Goal: Task Accomplishment & Management: Manage account settings

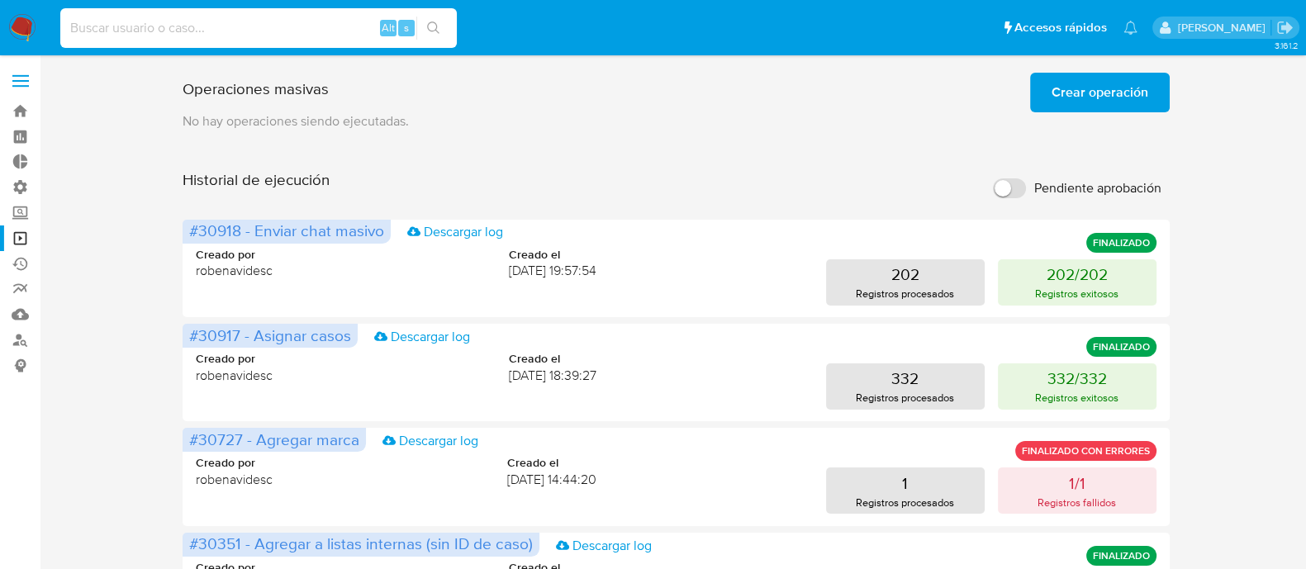
click at [306, 18] on input at bounding box center [258, 27] width 396 height 21
paste input "SELECT o.CUS_CUST_ID_BUY, o.ORDER_DATE, FORMAT_DATE('%Y%m', o.ORDER_DATE) AS OR…"
type input "SELECT o.CUS_CUST_ID_BUY, o.ORDER_DATE, FORMAT_DATE('%Y%m', o.ORDER_DATE) AS OR…"
click at [18, 112] on link "Bandeja" at bounding box center [98, 111] width 197 height 26
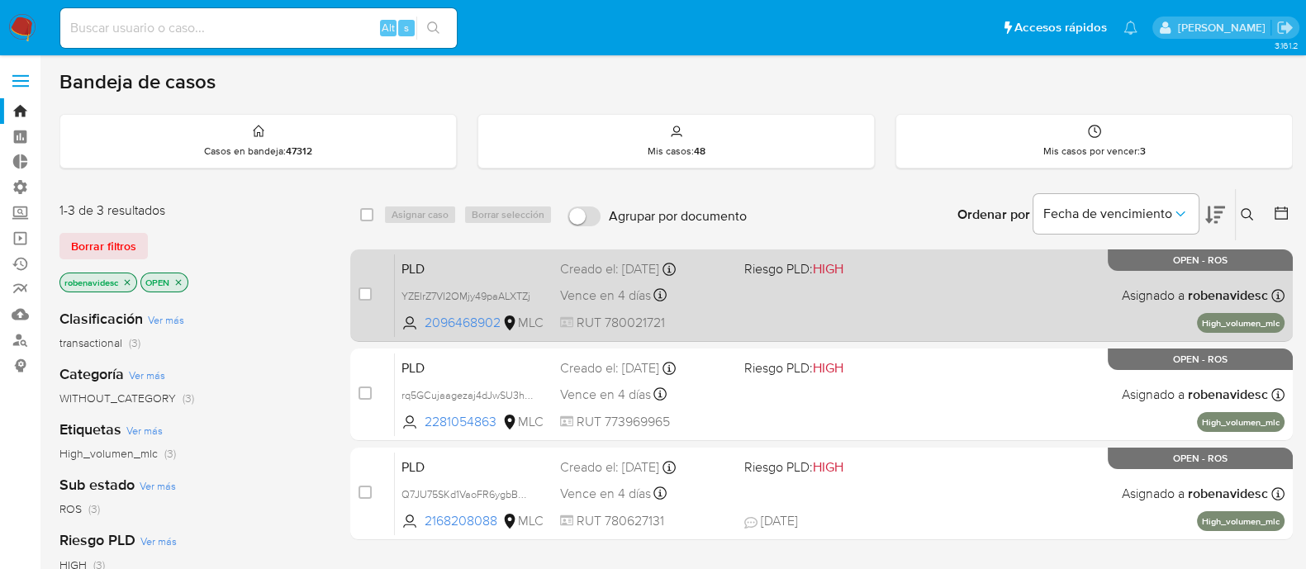
click at [894, 295] on span at bounding box center [829, 294] width 171 height 3
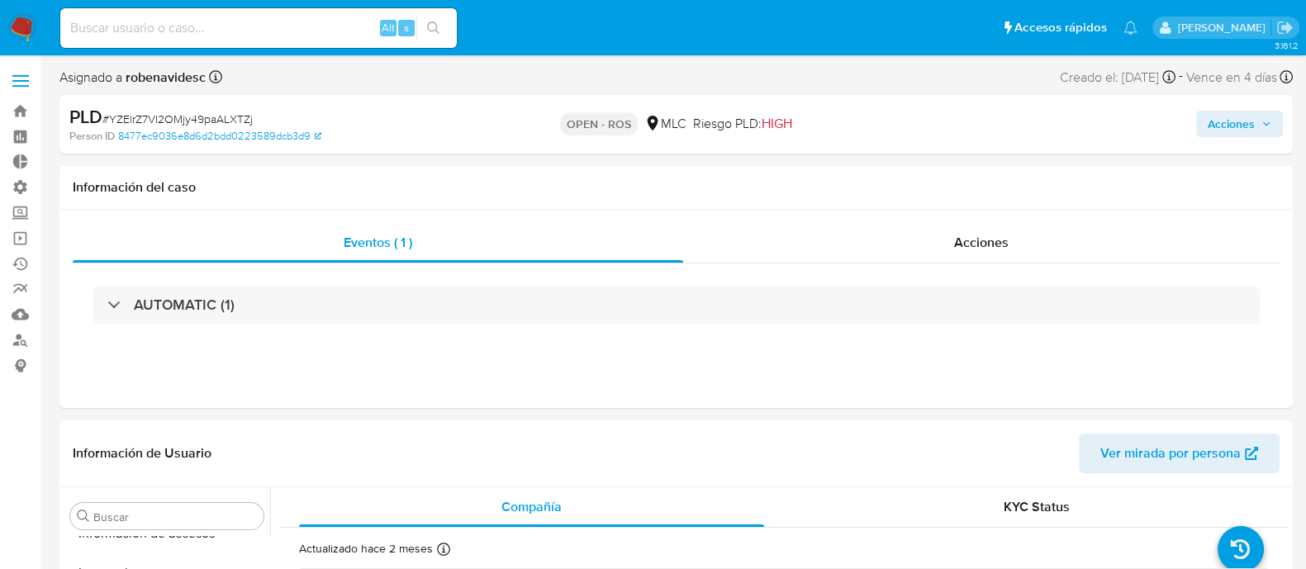
scroll to position [776, 0]
select select "10"
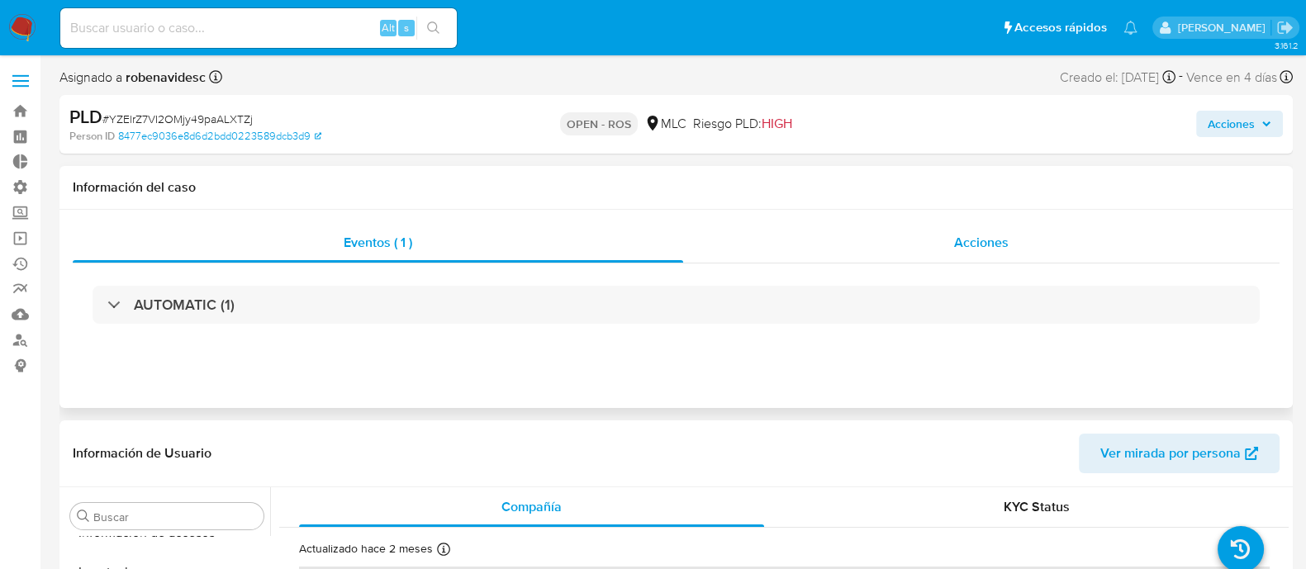
click at [946, 233] on div "Acciones" at bounding box center [981, 243] width 596 height 40
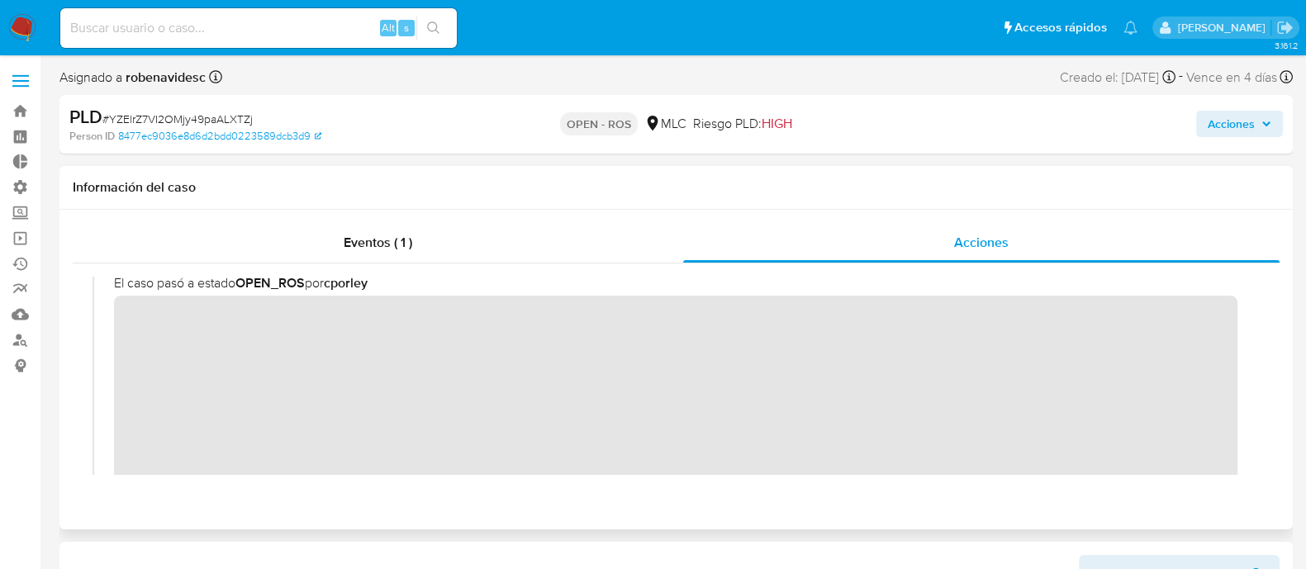
scroll to position [0, 0]
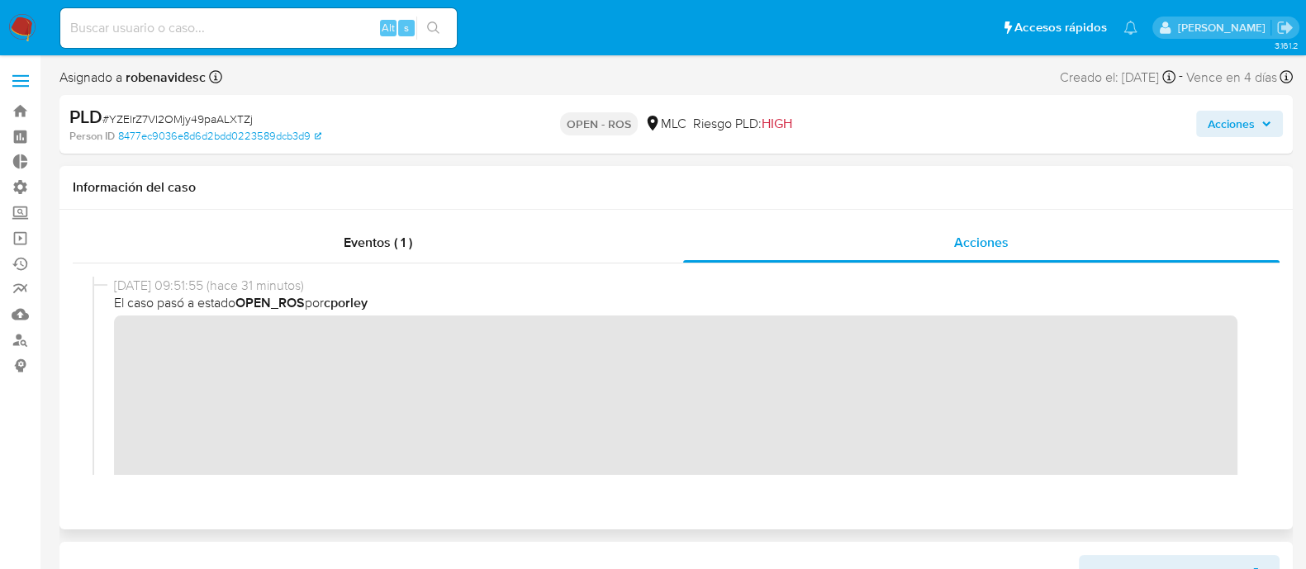
click at [110, 349] on div "06/10/2025 09:51:55 (hace 31 minutos) El caso pasó a estado OPEN_ROS por cporley" at bounding box center [675, 413] width 1167 height 273
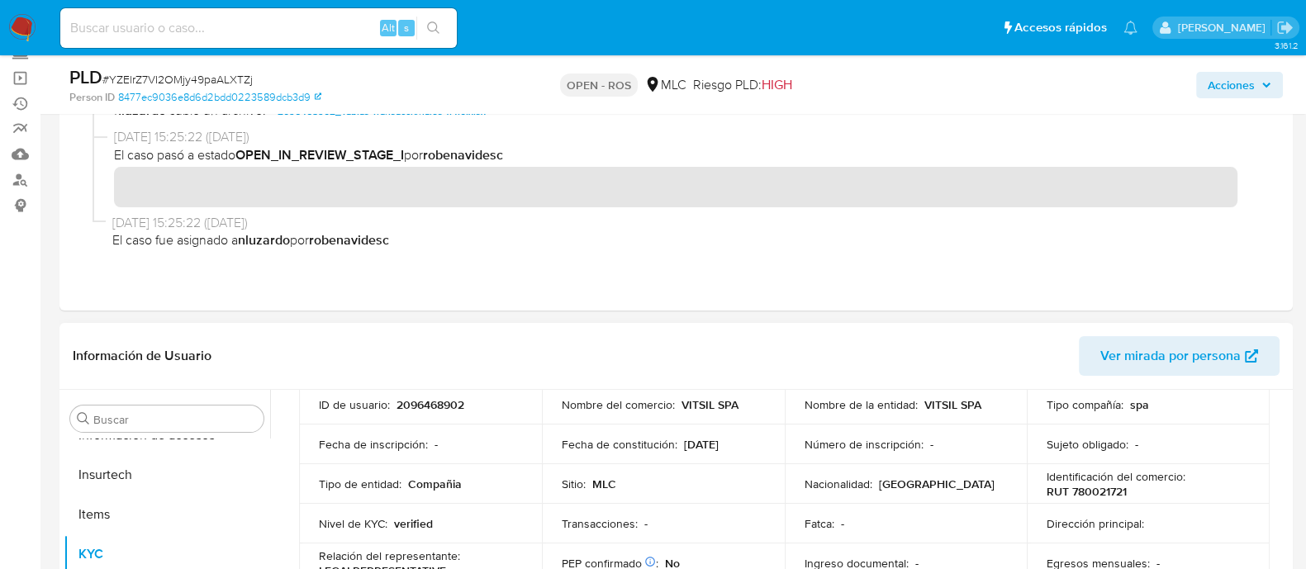
scroll to position [124, 0]
drag, startPoint x: 482, startPoint y: 402, endPoint x: 394, endPoint y: 403, distance: 88.4
click at [394, 403] on div "ID de usuario : 2096468902" at bounding box center [420, 403] width 203 height 15
copy p "2096468902"
click at [886, 295] on div "Eventos ( 1 ) Acciones" at bounding box center [675, 151] width 1233 height 320
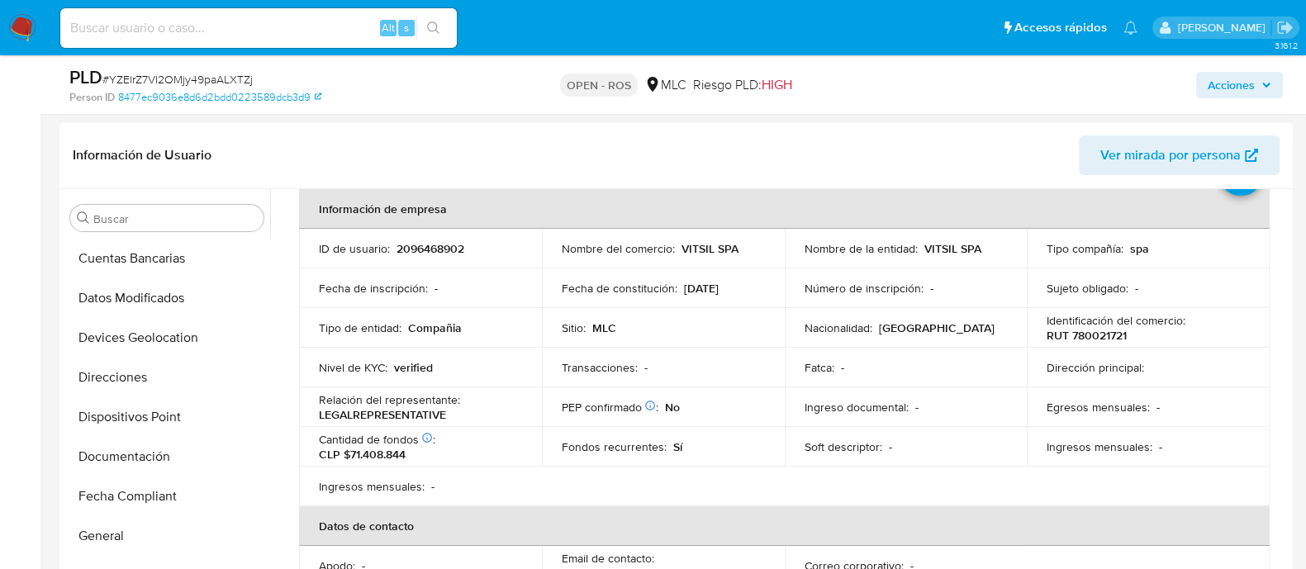
scroll to position [277, 0]
click at [107, 456] on button "Documentación" at bounding box center [160, 457] width 193 height 40
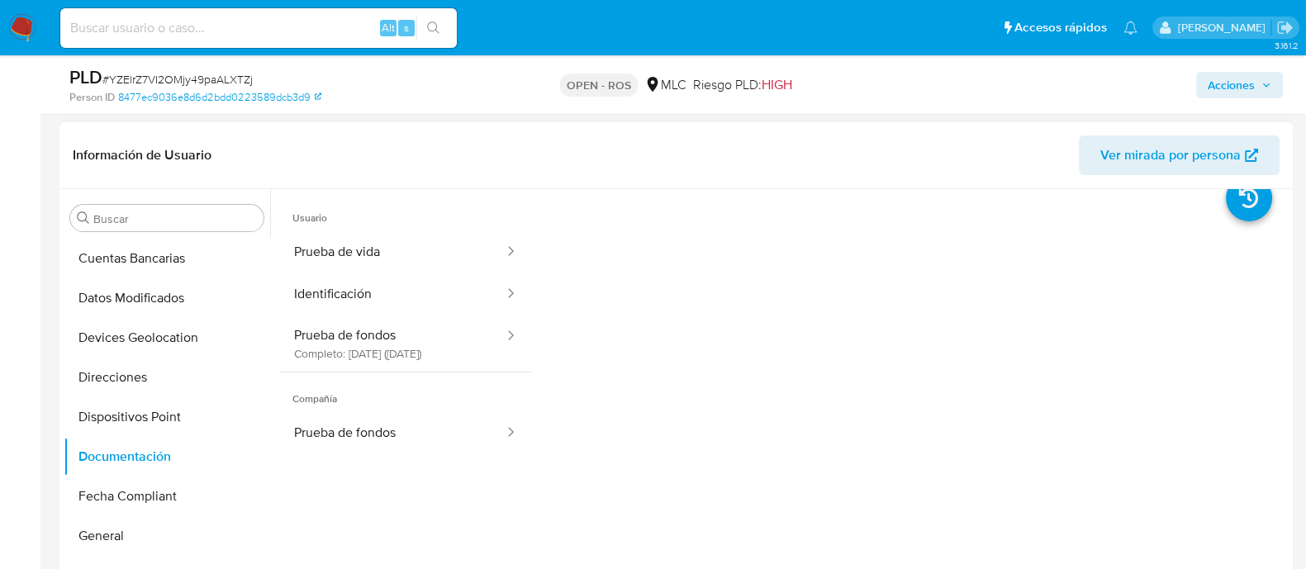
scroll to position [0, 0]
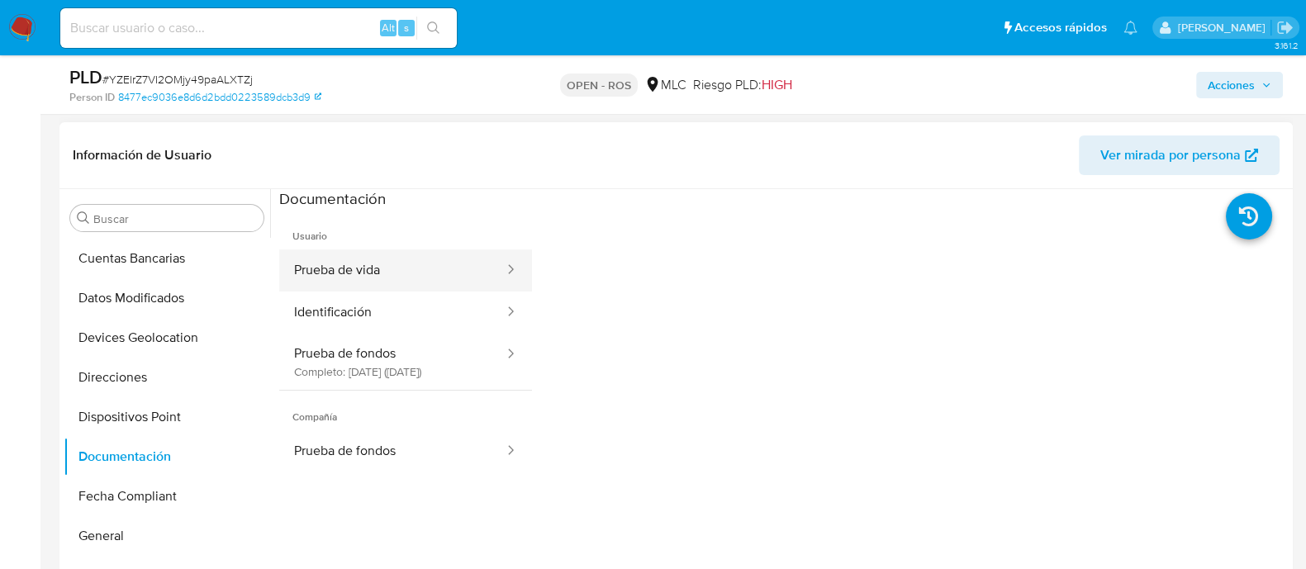
click at [417, 287] on button "Prueba de vida" at bounding box center [392, 270] width 226 height 42
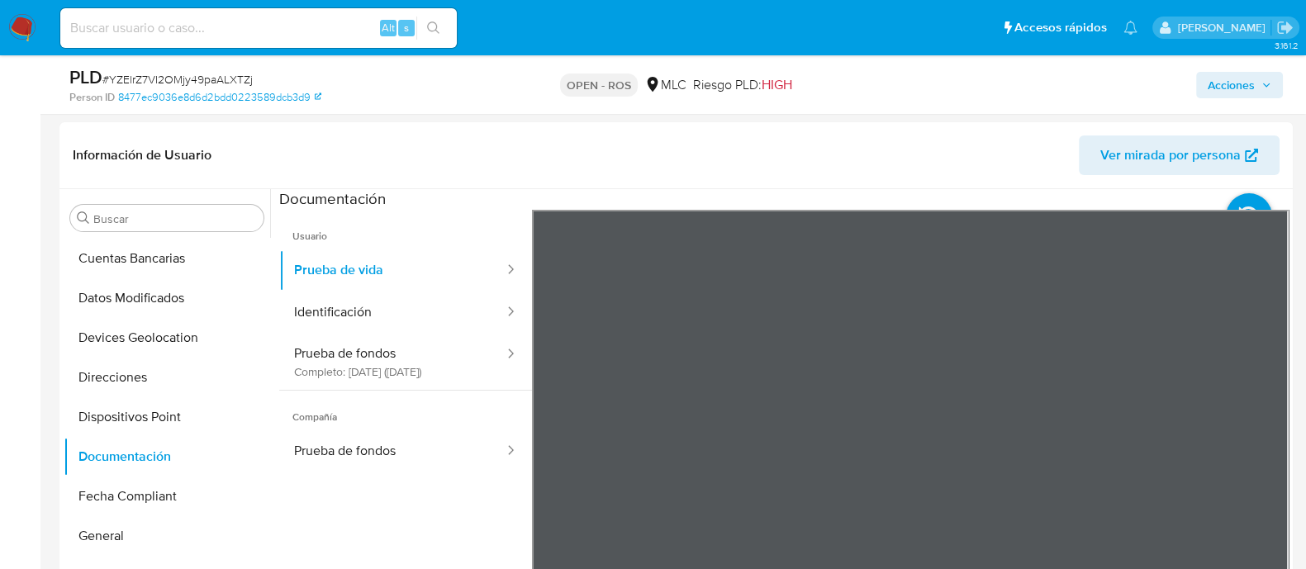
scroll to position [472, 0]
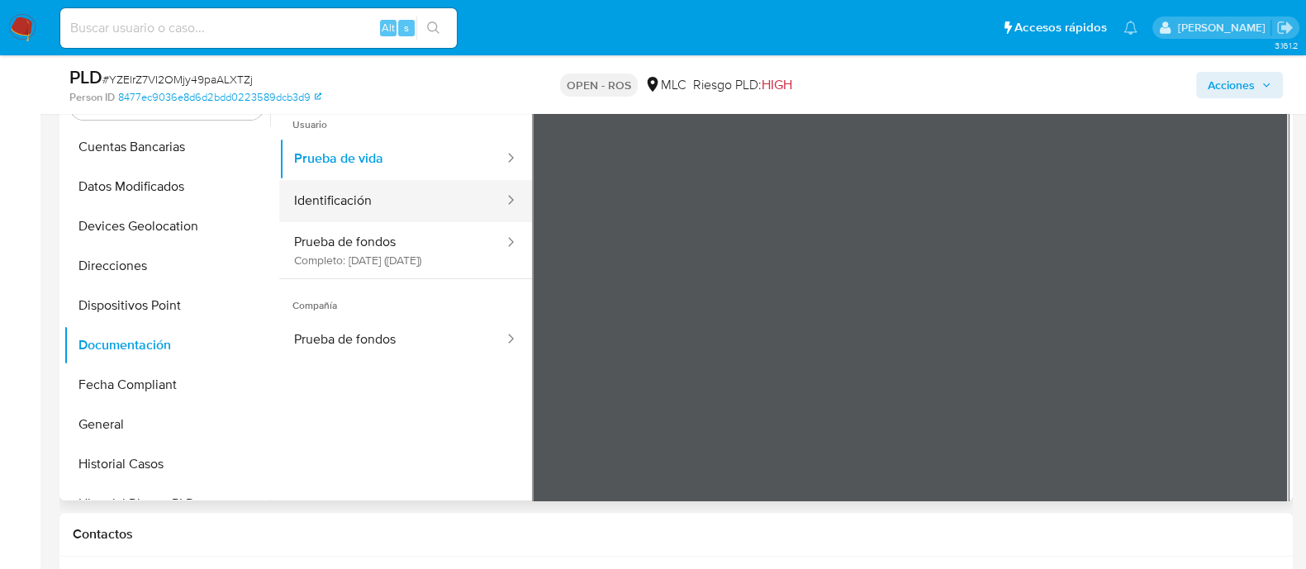
click at [368, 210] on button "Identificación" at bounding box center [392, 201] width 226 height 42
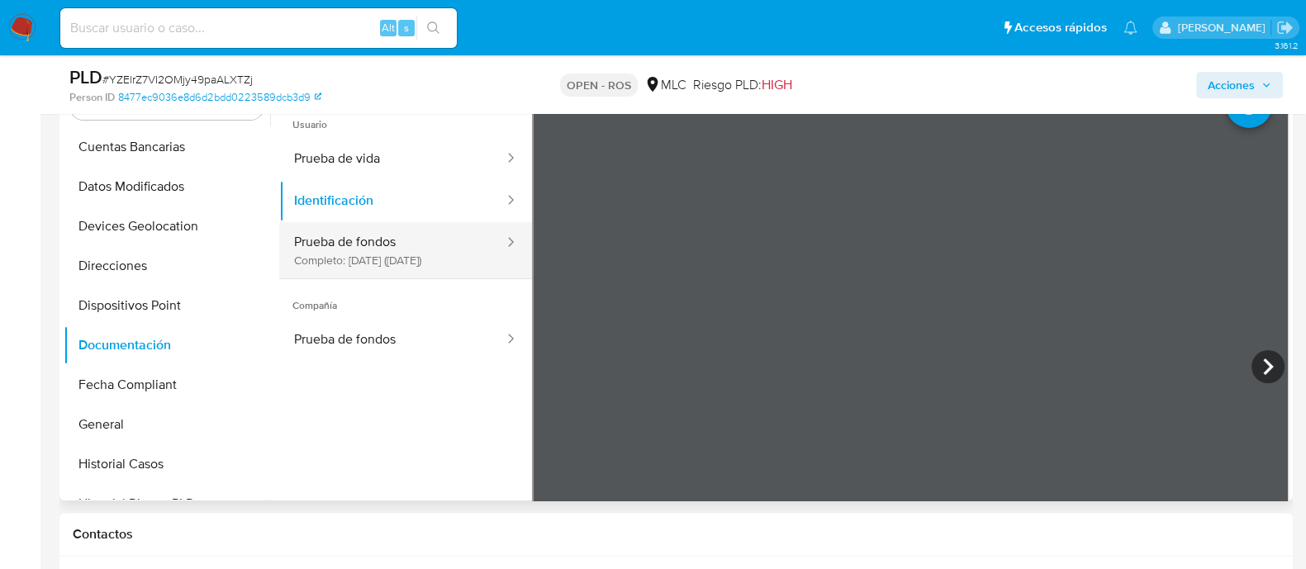
click at [344, 273] on button "Prueba de fondos Completo: 05/07/2025 (hace 3 meses)" at bounding box center [392, 250] width 226 height 56
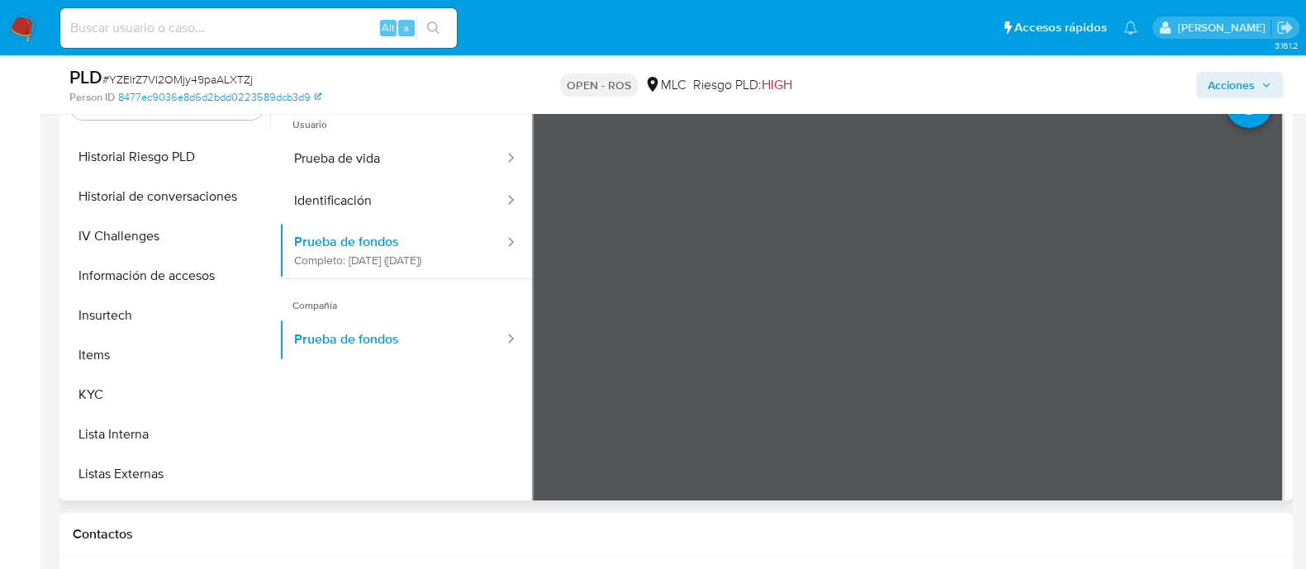
scroll to position [624, 0]
click at [100, 391] on button "KYC" at bounding box center [160, 395] width 193 height 40
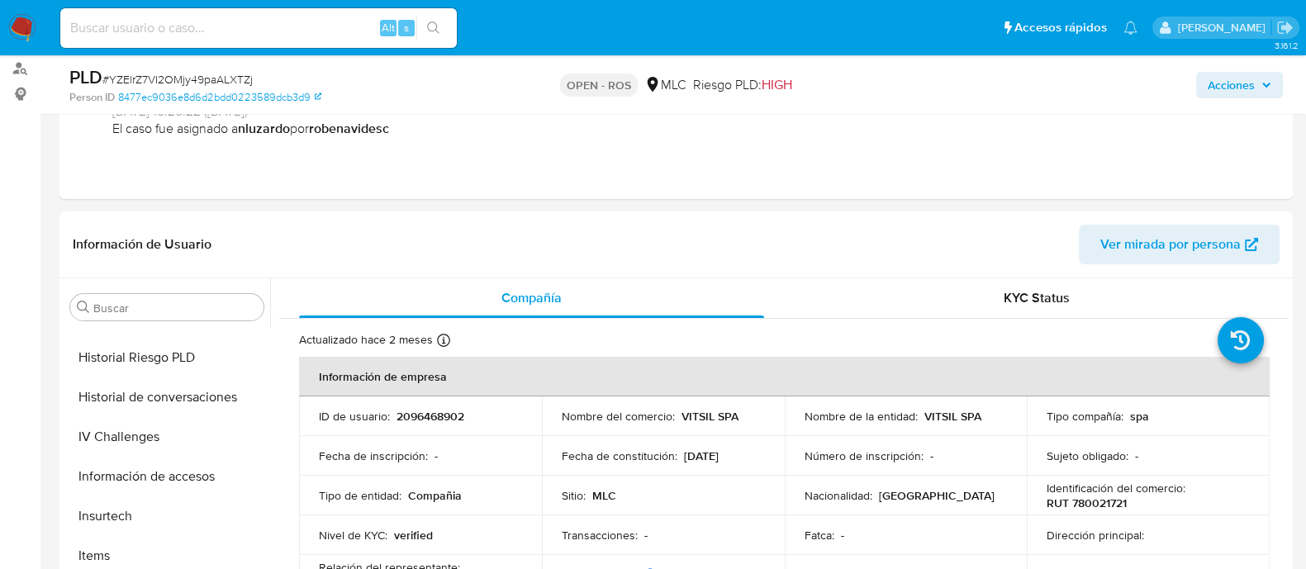
scroll to position [270, 0]
click at [1221, 87] on span "Acciones" at bounding box center [1230, 85] width 47 height 26
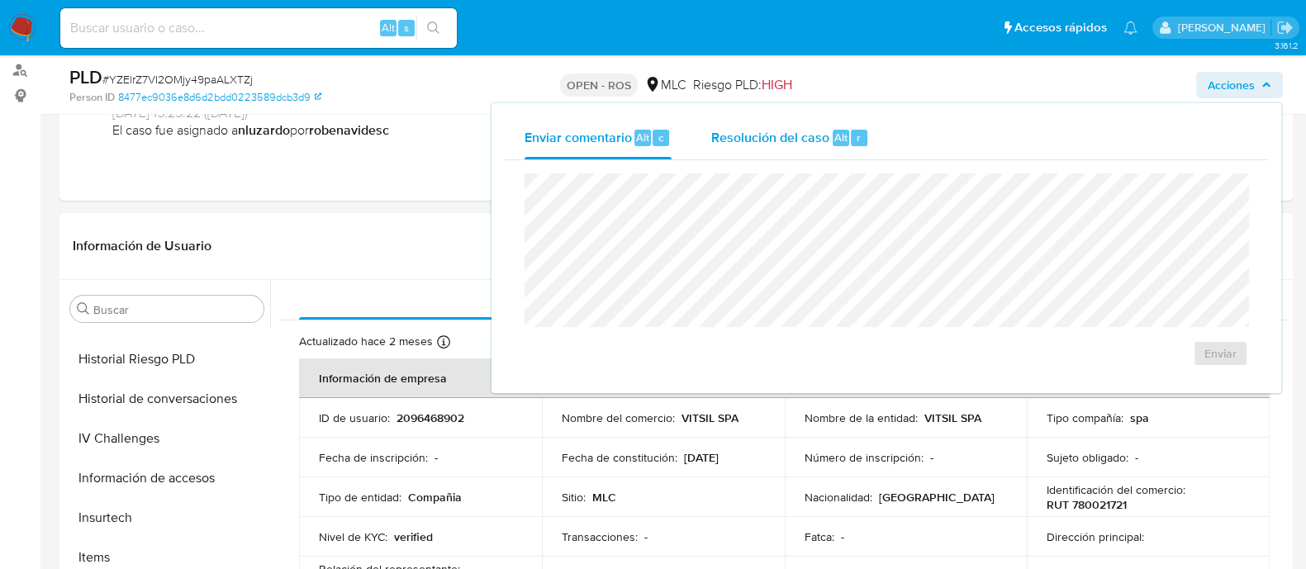
click at [729, 132] on span "Resolución del caso" at bounding box center [770, 136] width 118 height 19
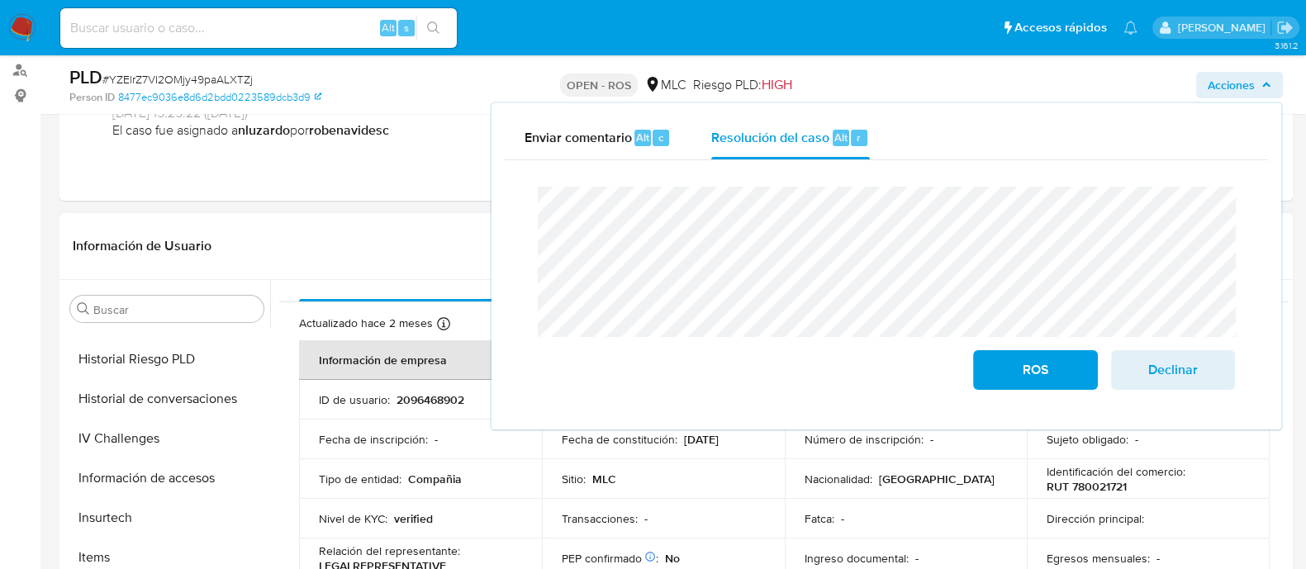
scroll to position [0, 0]
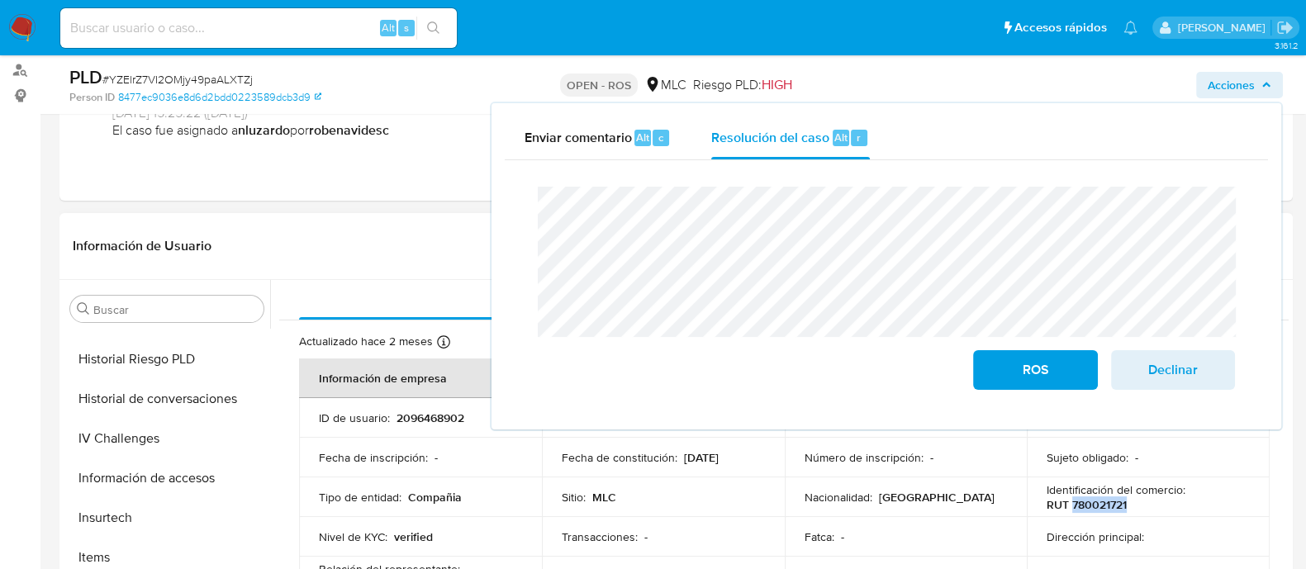
drag, startPoint x: 1151, startPoint y: 501, endPoint x: 1068, endPoint y: 506, distance: 83.6
click at [1068, 506] on div "Identificación del comercio : RUT 780021721" at bounding box center [1147, 497] width 203 height 30
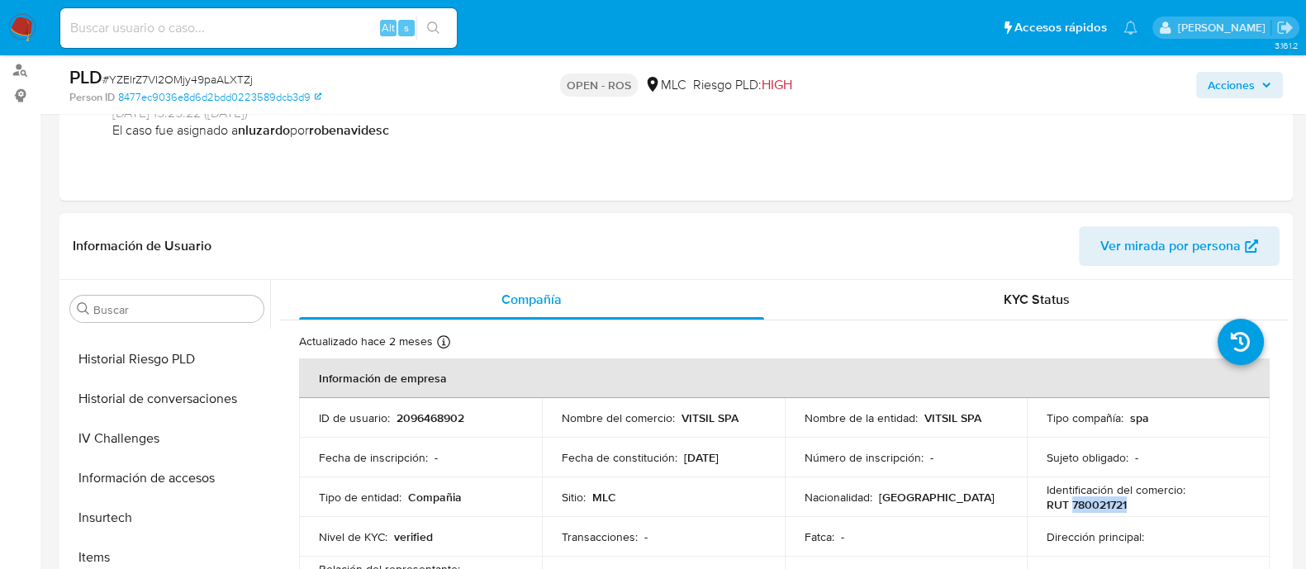
copy p "780021721"
click at [1220, 76] on span "Acciones" at bounding box center [1230, 85] width 47 height 26
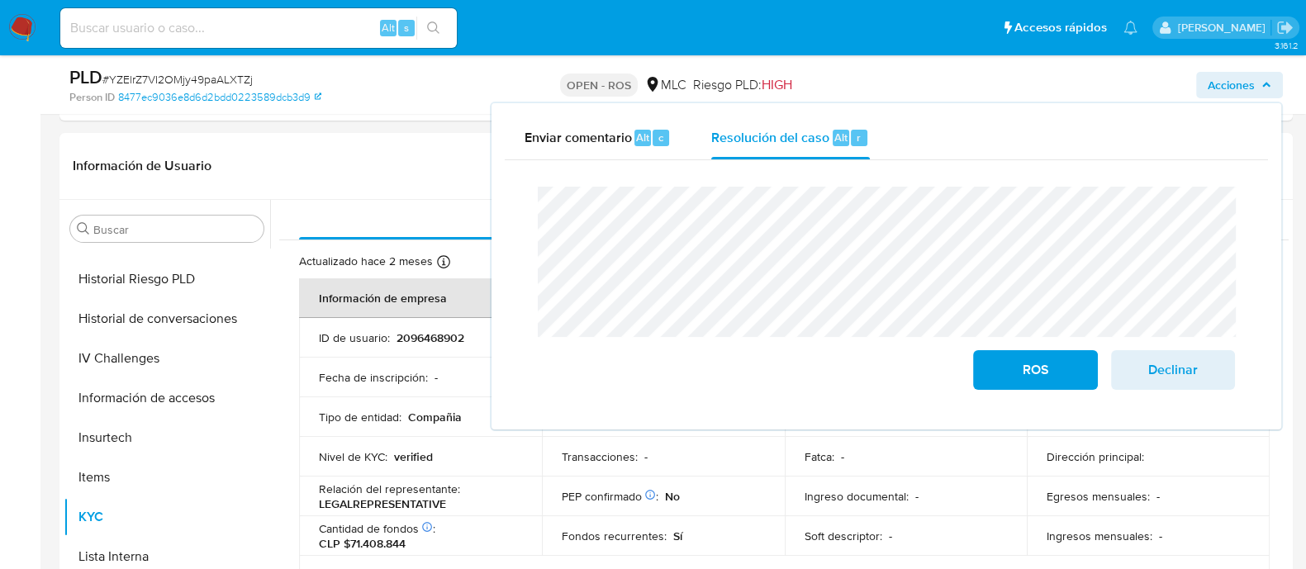
scroll to position [352, 0]
click at [1148, 362] on span "Declinar" at bounding box center [1172, 370] width 81 height 36
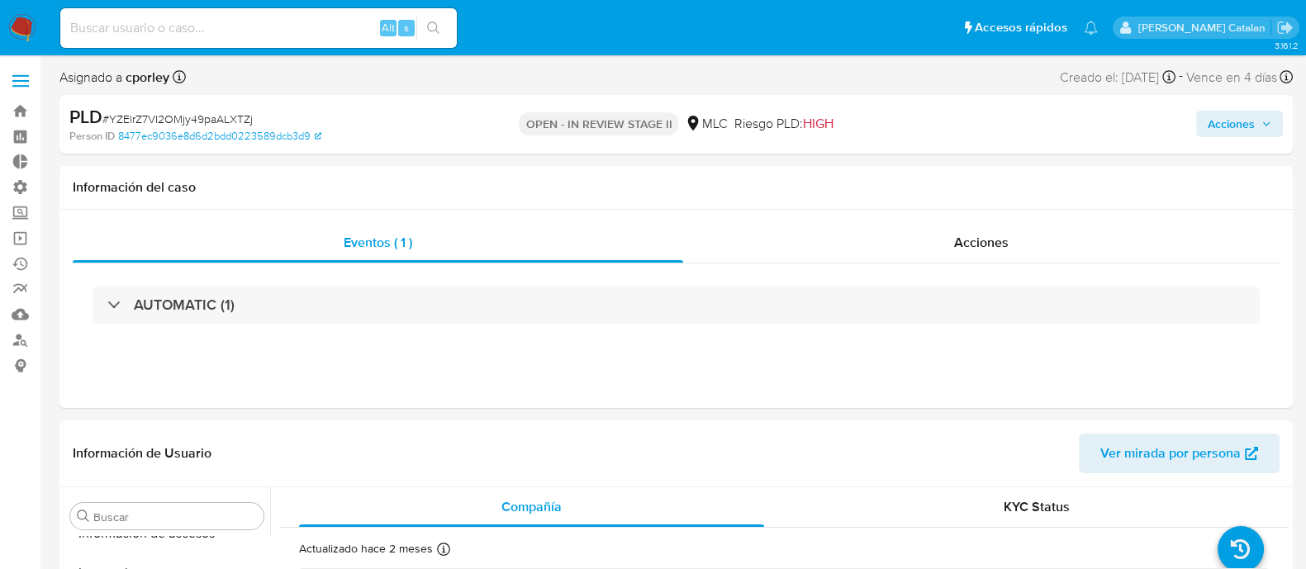
scroll to position [776, 0]
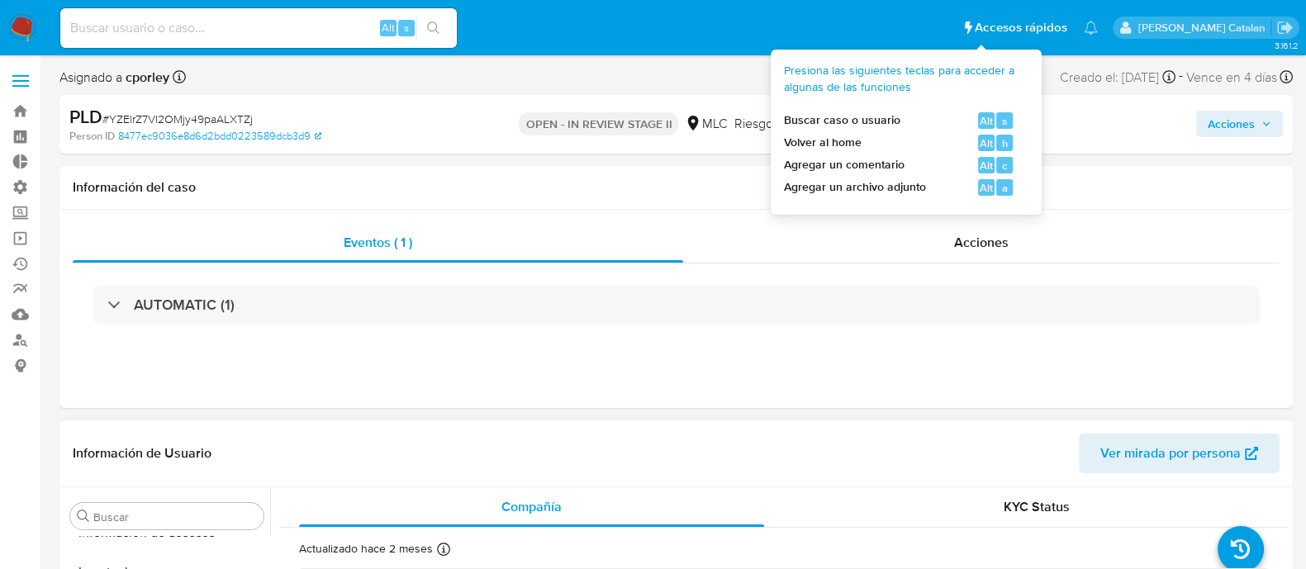
select select "10"
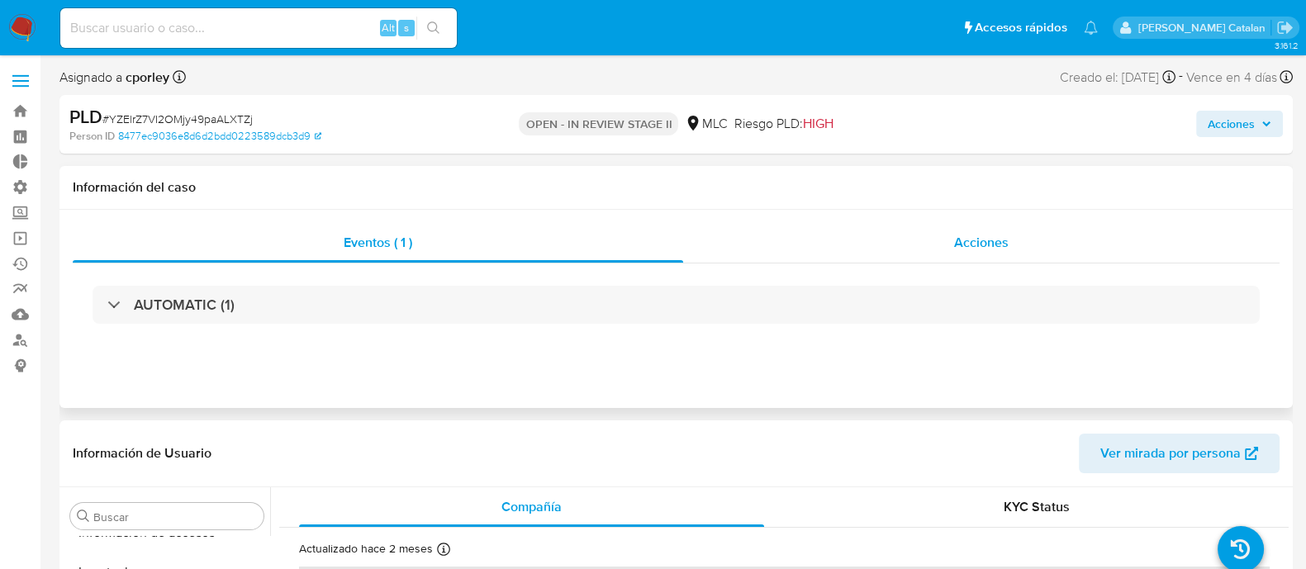
click at [899, 225] on div "Acciones" at bounding box center [981, 243] width 596 height 40
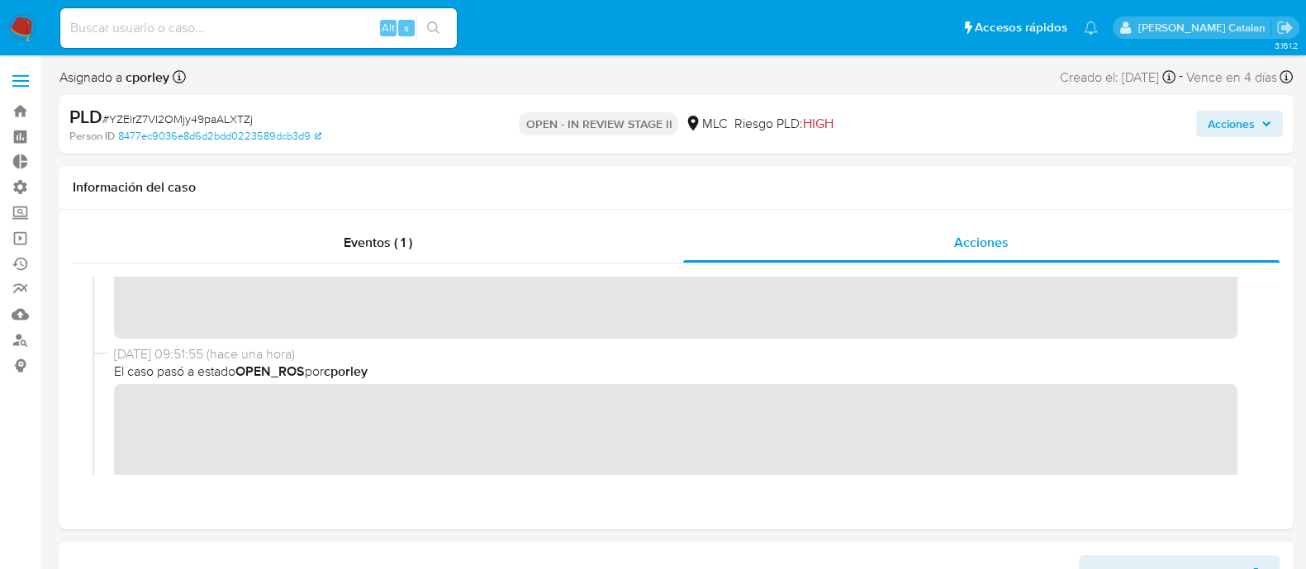
scroll to position [0, 0]
